Goal: Transaction & Acquisition: Purchase product/service

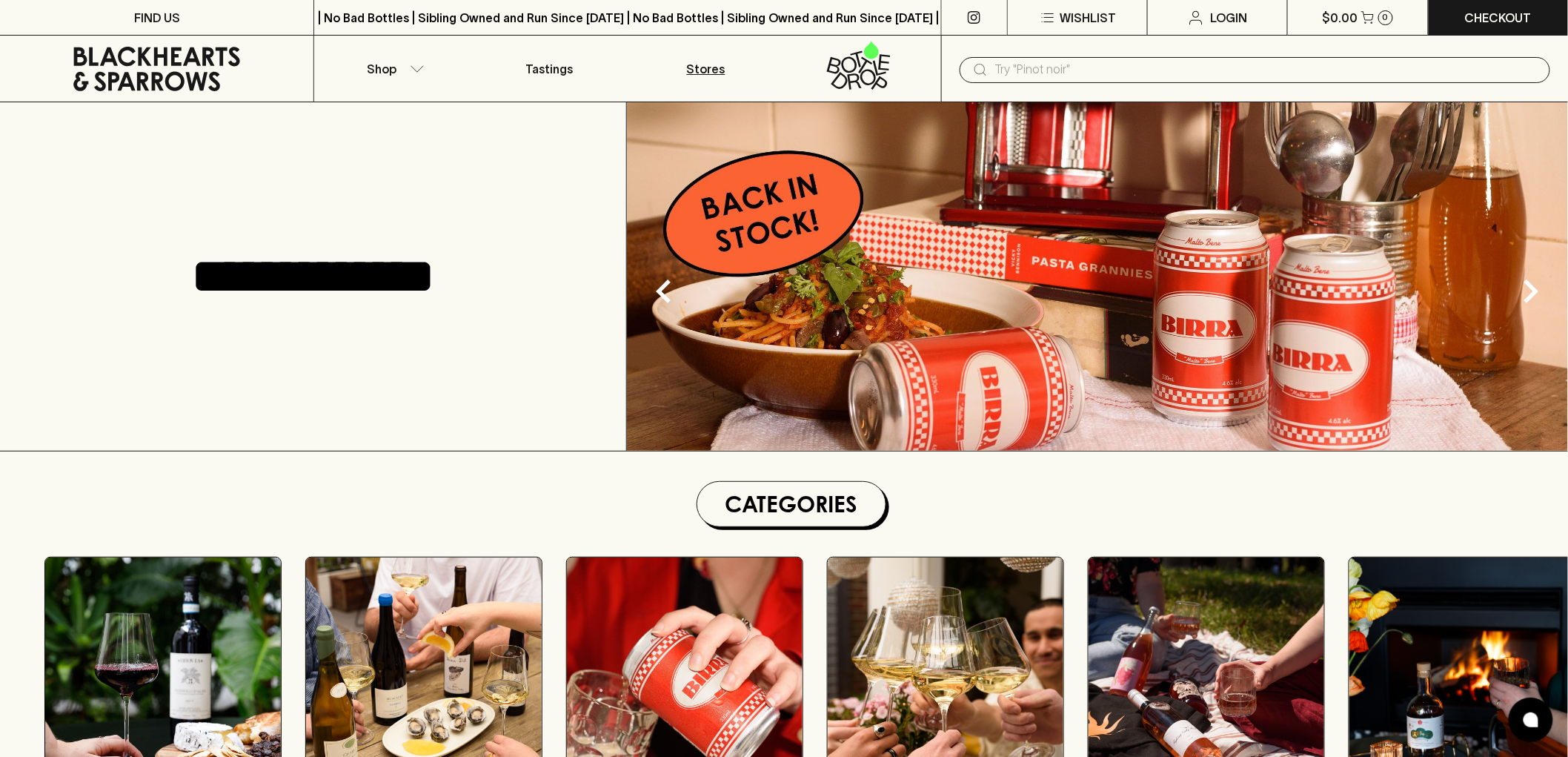
click at [701, 60] on p "Stores" at bounding box center [706, 69] width 39 height 18
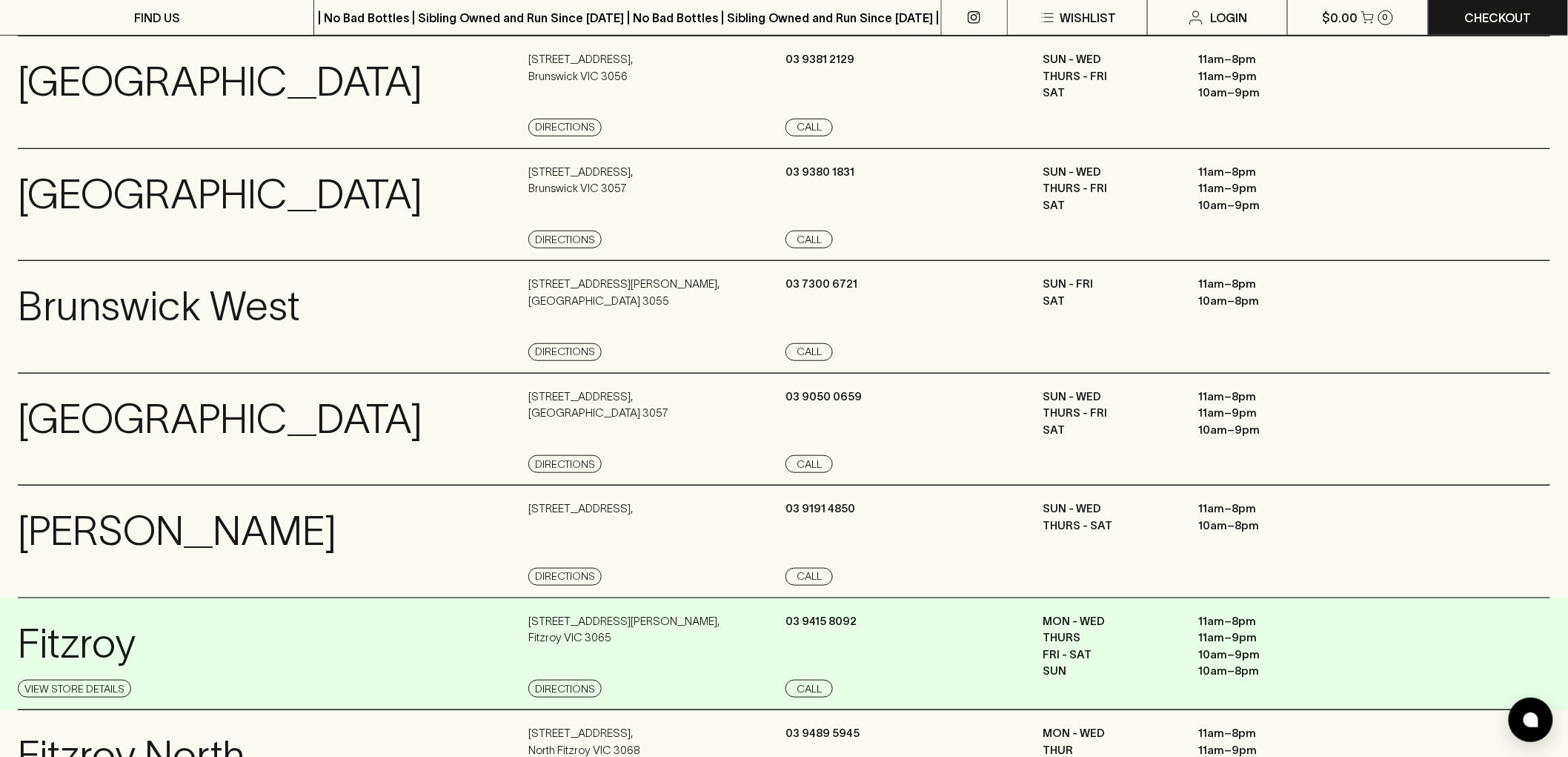
scroll to position [247, 0]
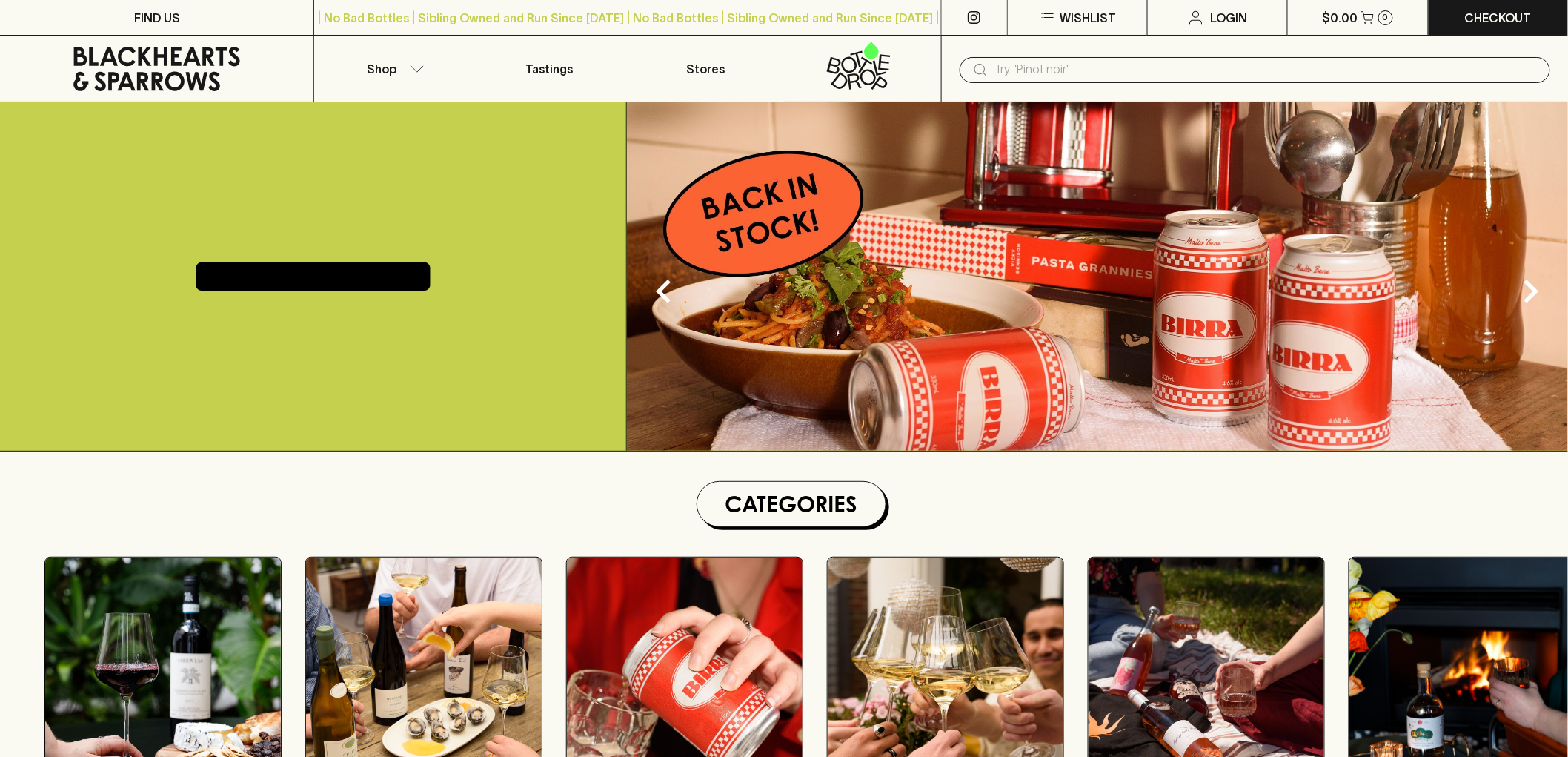
click at [1094, 75] on input "text" at bounding box center [1266, 70] width 543 height 23
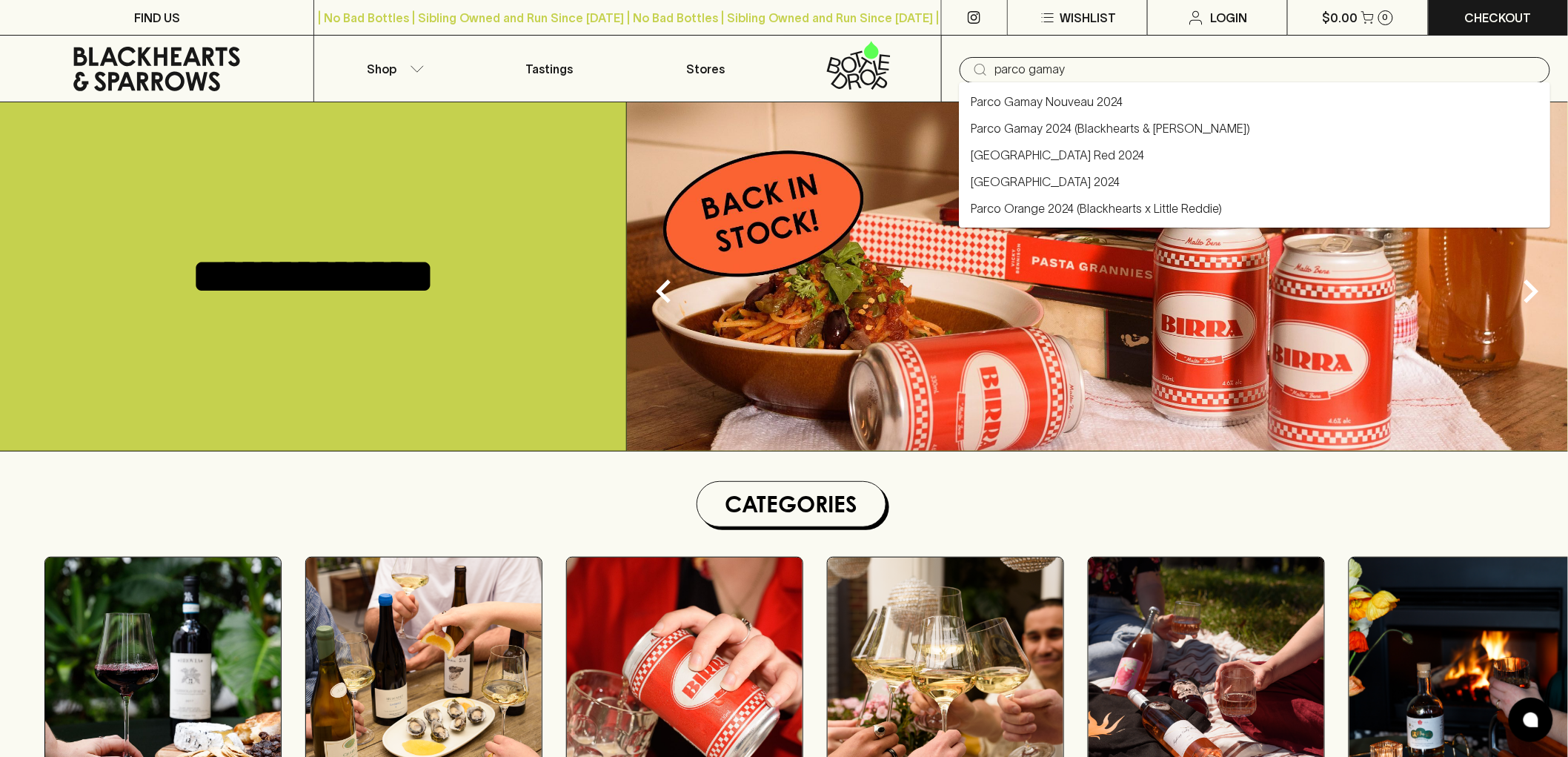
type input "parco gamay"
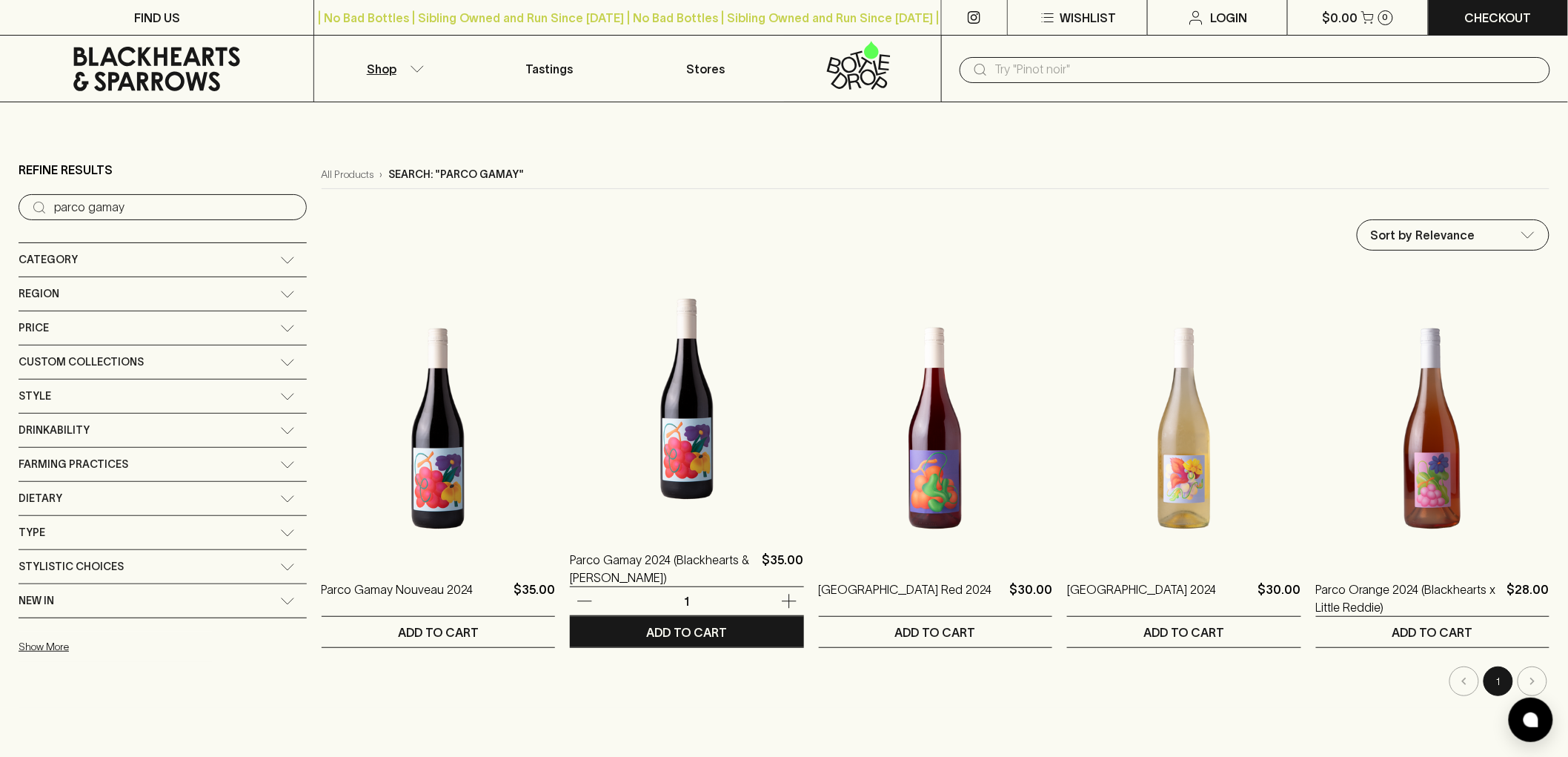
click at [607, 410] on img at bounding box center [686, 399] width 233 height 259
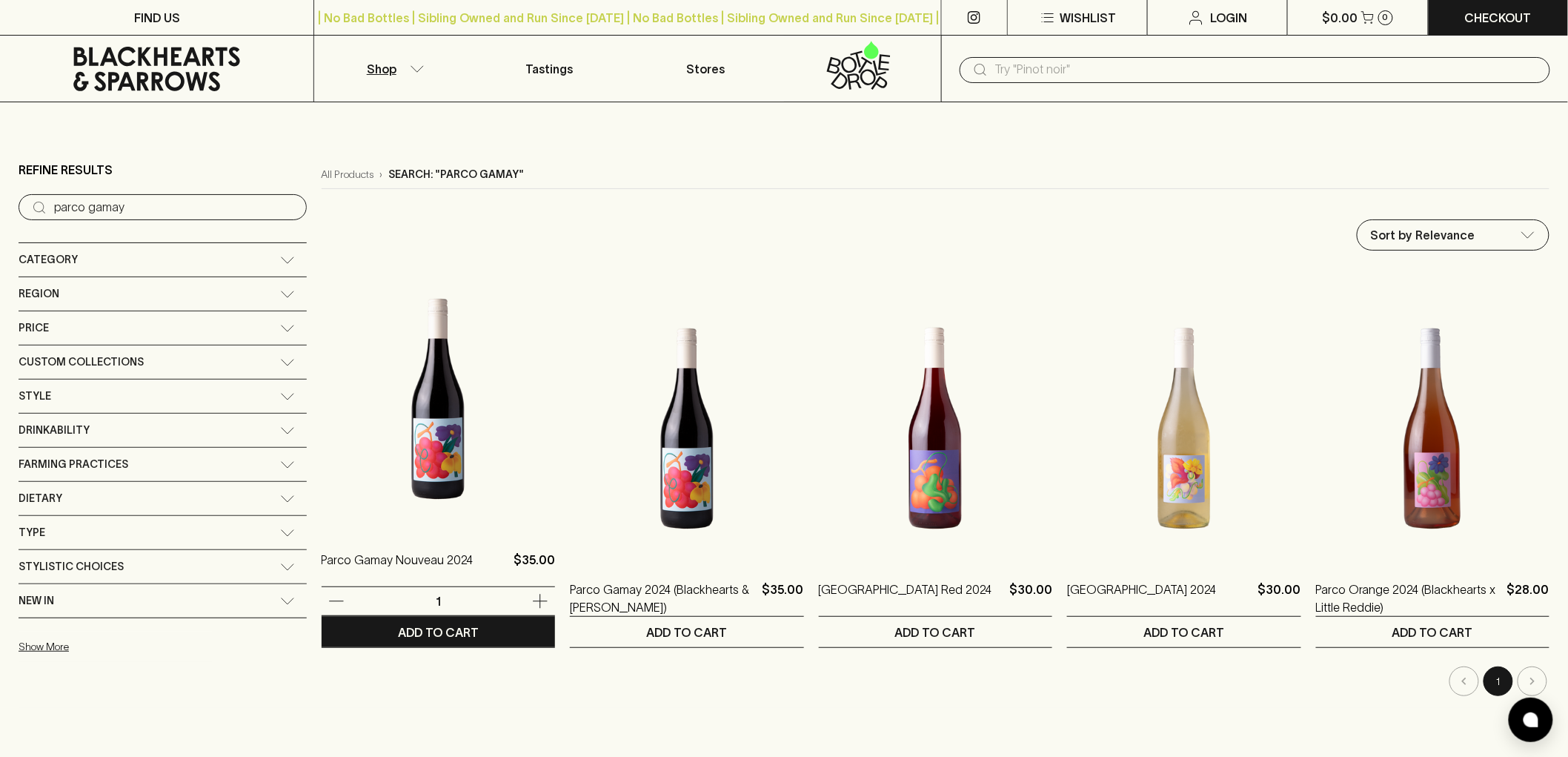
click at [361, 417] on img at bounding box center [438, 399] width 233 height 259
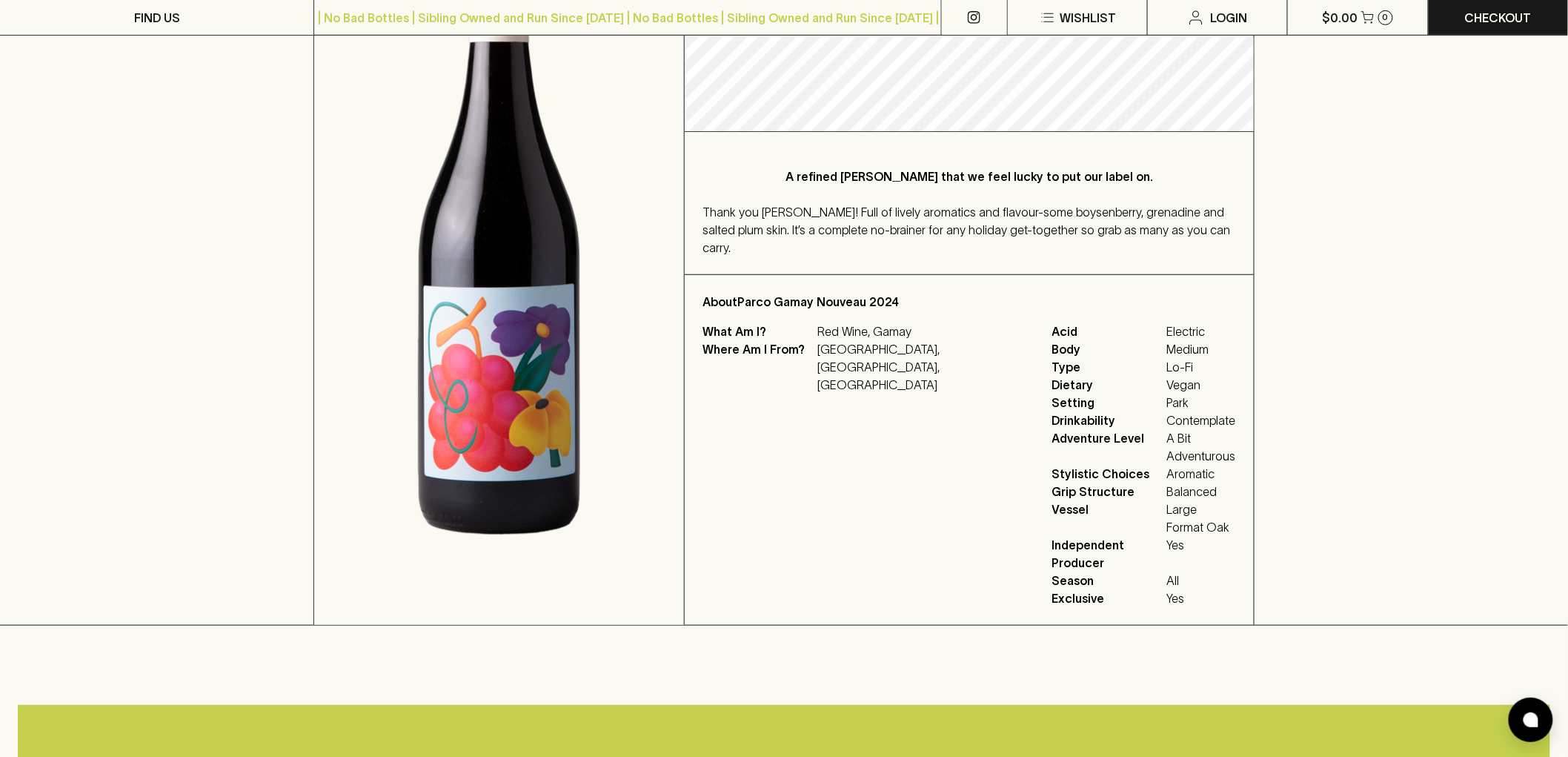
scroll to position [329, 0]
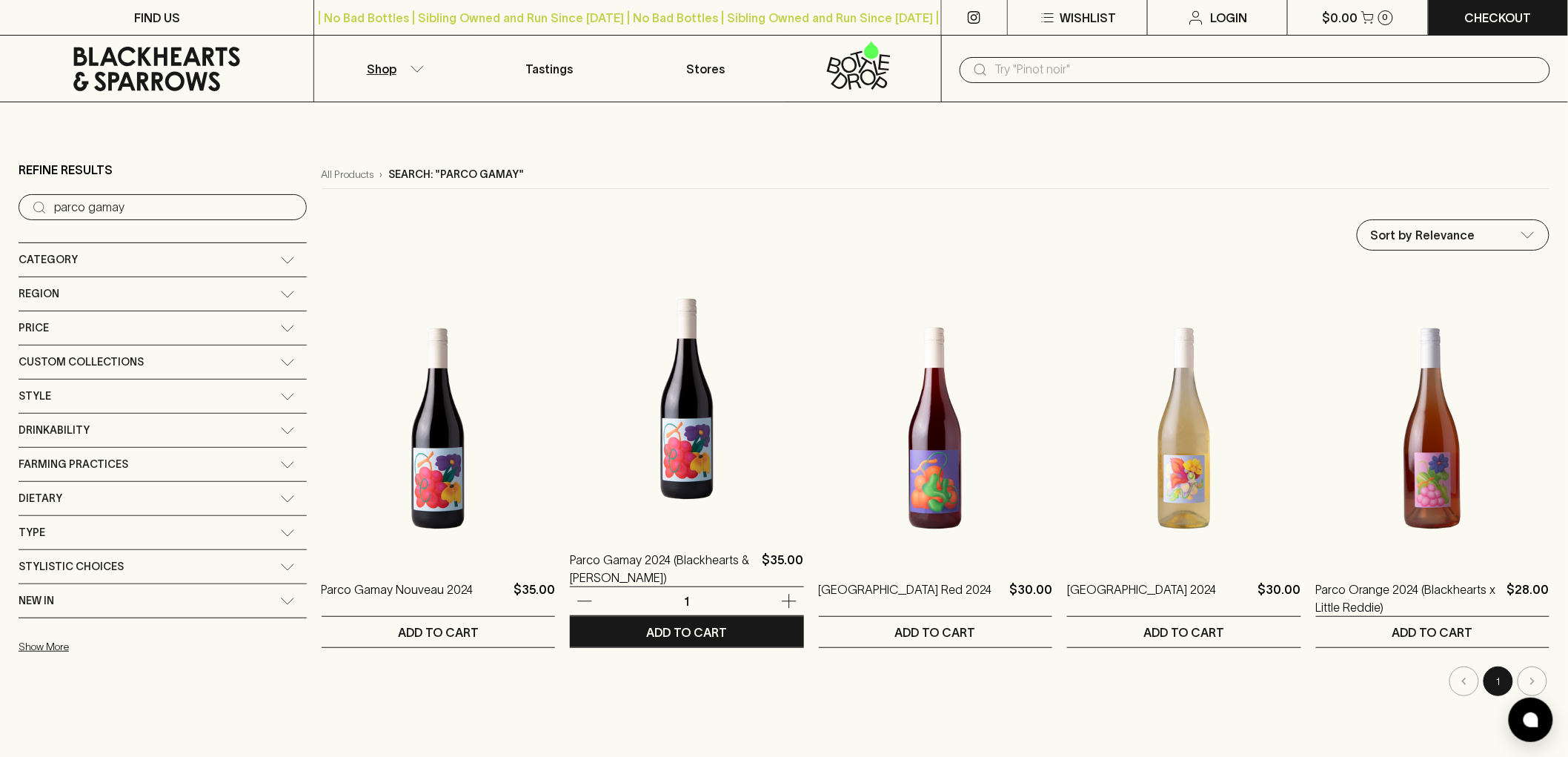
click at [624, 421] on img at bounding box center [686, 399] width 233 height 259
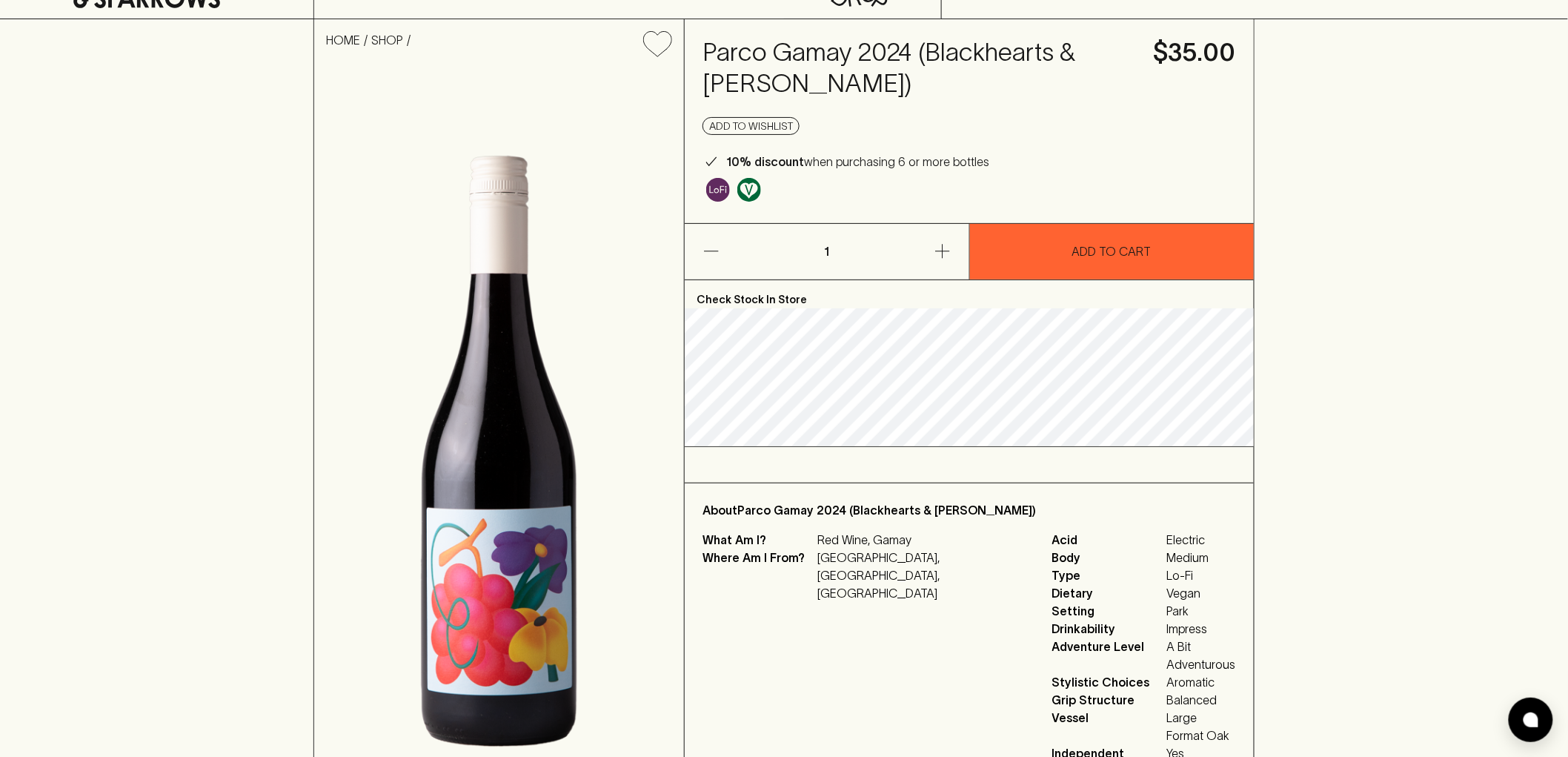
scroll to position [82, 0]
